Goal: Task Accomplishment & Management: Use online tool/utility

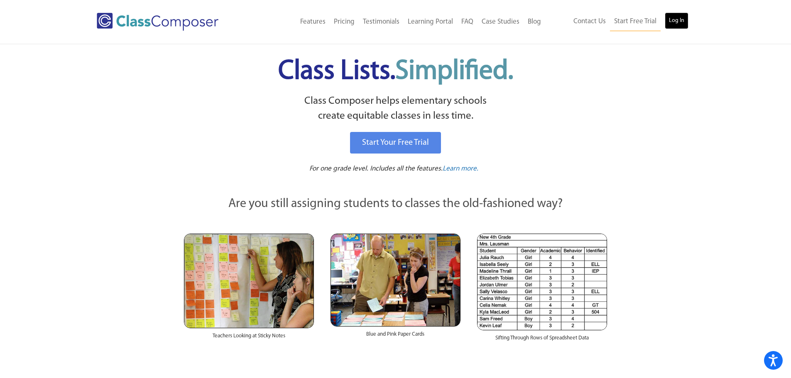
click at [673, 19] on link "Log In" at bounding box center [677, 20] width 24 height 17
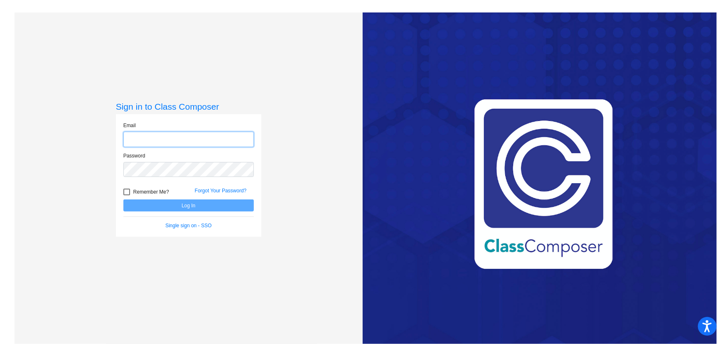
type input "alicia.kendorski@irsd.k12.de.us"
click at [185, 204] on button "Log In" at bounding box center [188, 205] width 130 height 12
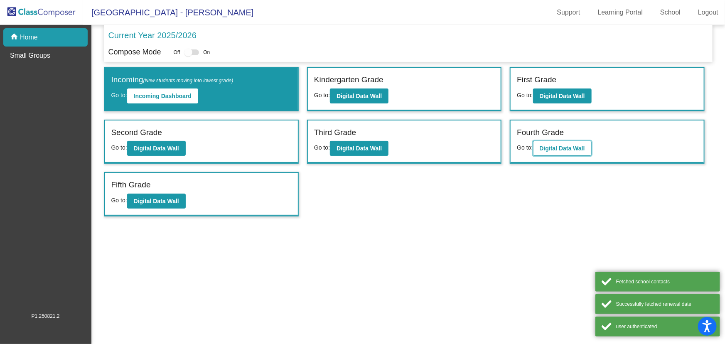
click at [549, 147] on b "Digital Data Wall" at bounding box center [562, 148] width 45 height 7
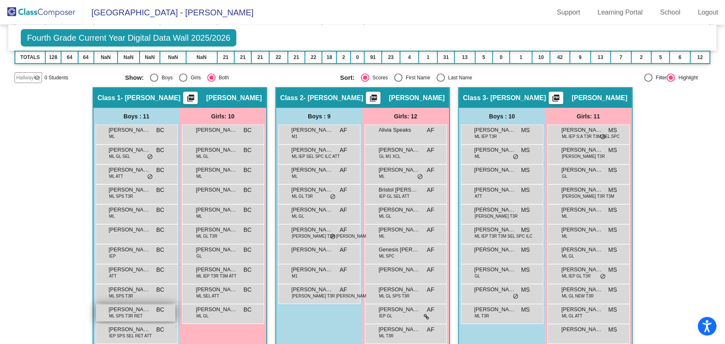
scroll to position [189, 0]
